Goal: Task Accomplishment & Management: Use online tool/utility

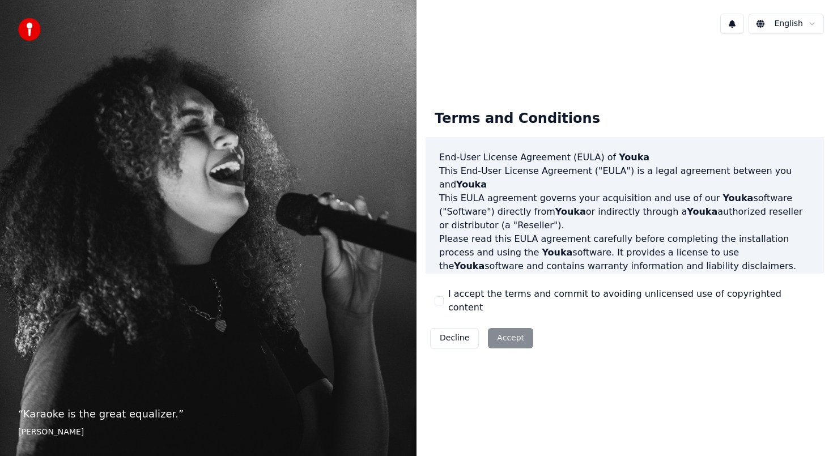
click at [440, 300] on button "I accept the terms and commit to avoiding unlicensed use of copyrighted content" at bounding box center [438, 300] width 9 height 9
click at [510, 332] on button "Accept" at bounding box center [510, 338] width 45 height 20
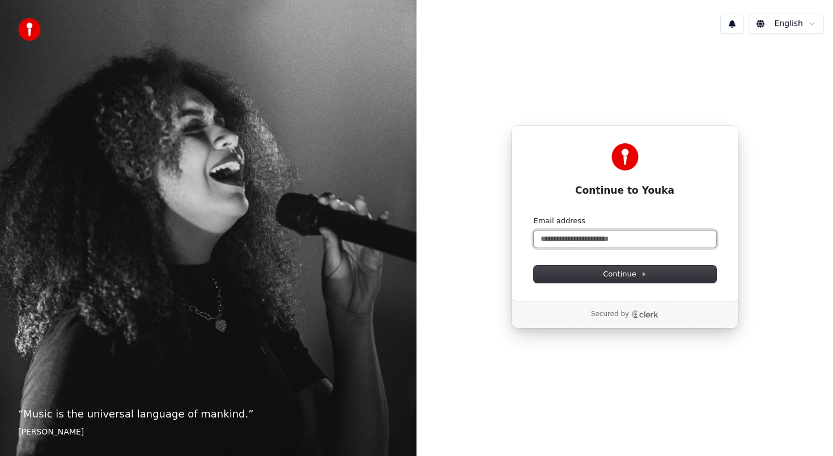
click at [560, 236] on input "Email address" at bounding box center [625, 239] width 182 height 17
type input "*"
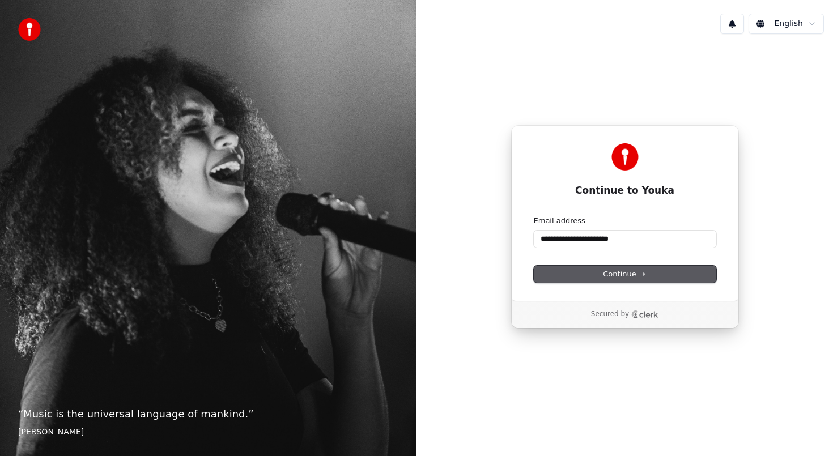
click at [584, 274] on button "Continue" at bounding box center [625, 274] width 182 height 17
type input "**********"
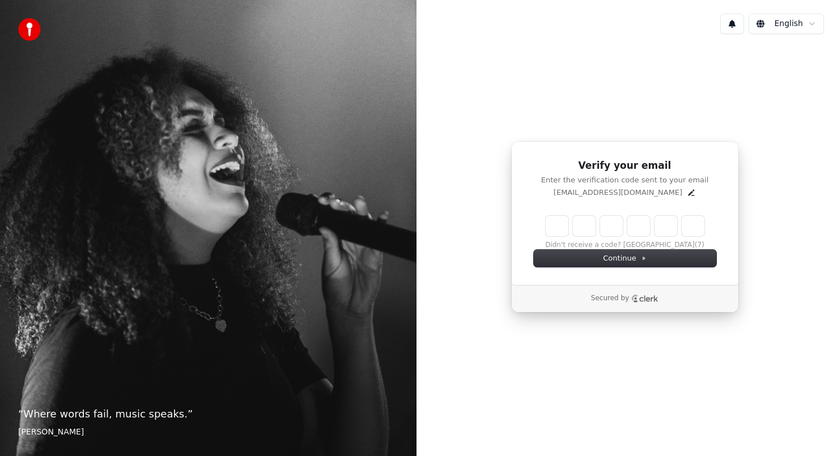
click at [557, 235] on input "Enter verification code" at bounding box center [624, 226] width 159 height 20
type input "******"
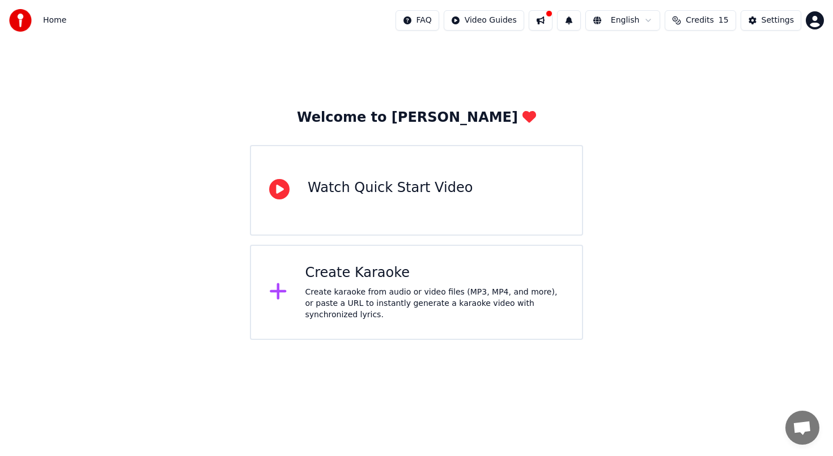
click at [382, 280] on div "Create Karaoke" at bounding box center [434, 273] width 259 height 18
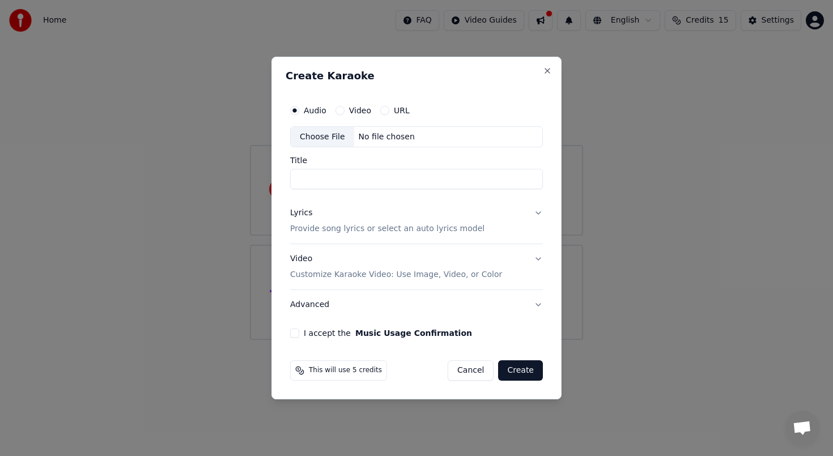
click at [388, 112] on div "URL" at bounding box center [394, 110] width 29 height 9
click at [382, 110] on button "URL" at bounding box center [384, 110] width 9 height 9
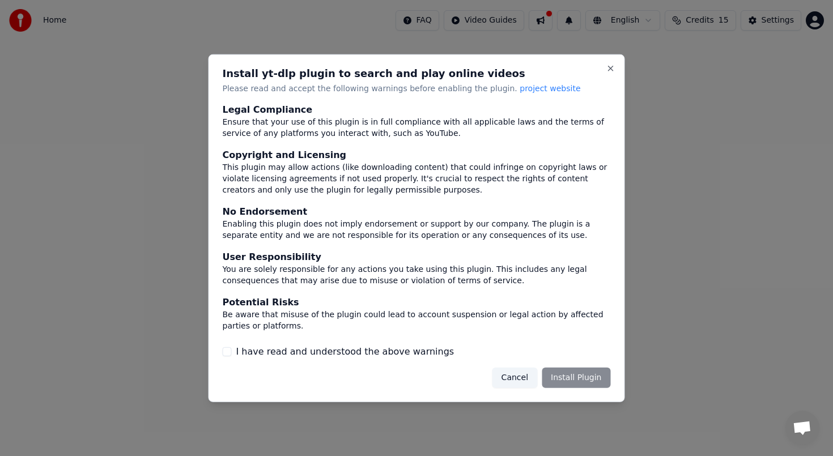
scroll to position [46, 0]
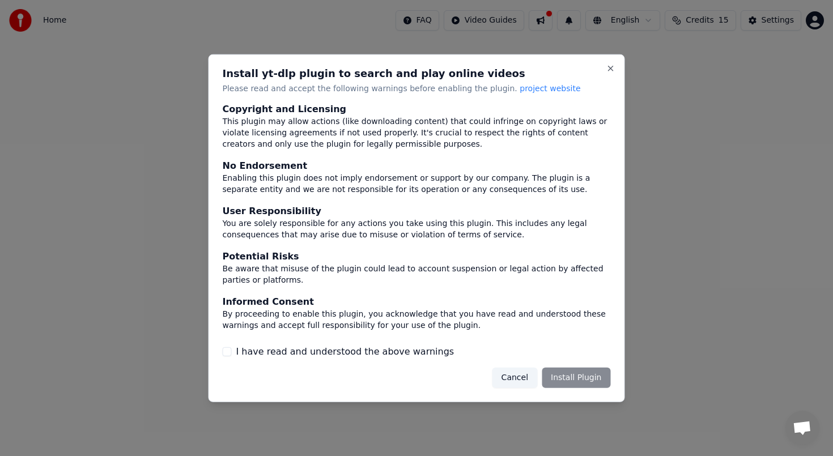
click at [561, 378] on div "Cancel Install Plugin" at bounding box center [551, 378] width 118 height 20
click at [523, 370] on button "Cancel" at bounding box center [514, 378] width 45 height 20
